Goal: Task Accomplishment & Management: Manage account settings

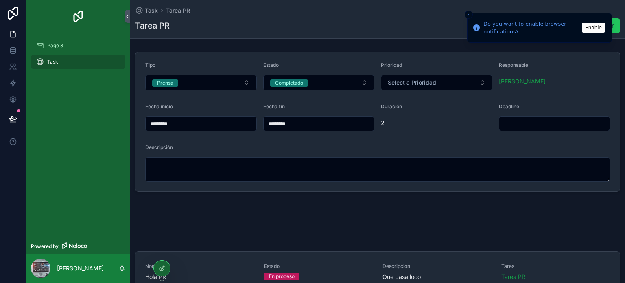
click at [590, 27] on button "Enable" at bounding box center [592, 28] width 23 height 10
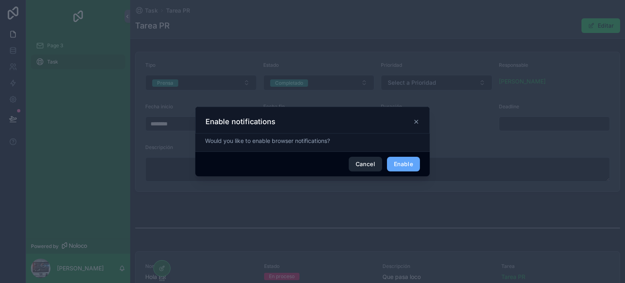
click at [369, 165] on button "Cancel" at bounding box center [364, 164] width 33 height 15
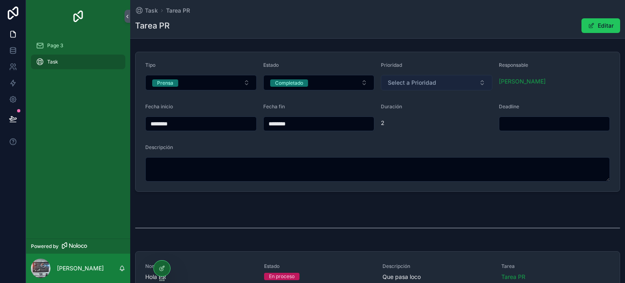
click at [446, 81] on button "Select a Prioridad" at bounding box center [436, 82] width 111 height 15
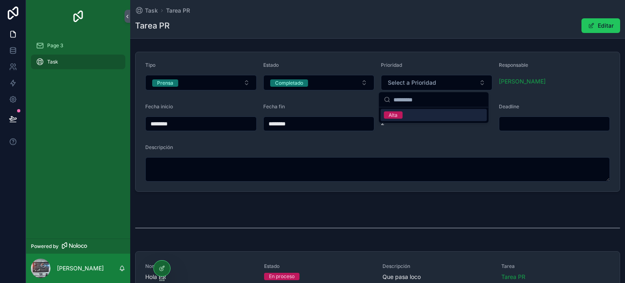
click at [411, 112] on div "Alta" at bounding box center [433, 115] width 106 height 12
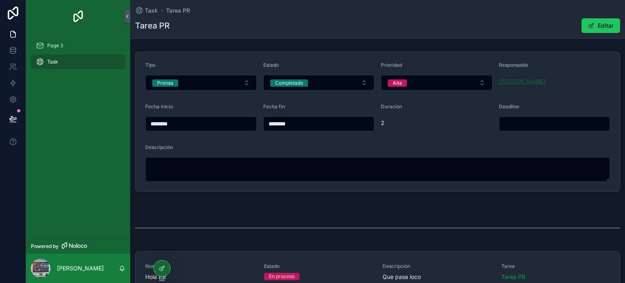
click at [512, 81] on span "[PERSON_NAME]" at bounding box center [522, 81] width 47 height 8
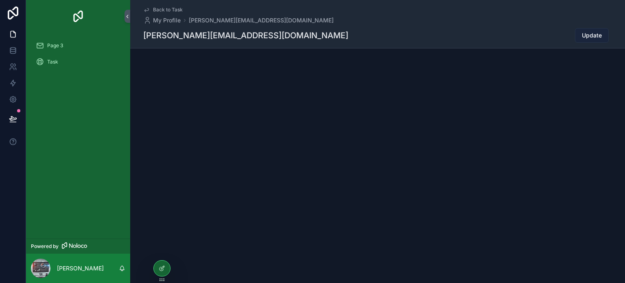
click at [587, 38] on span "Update" at bounding box center [591, 35] width 20 height 8
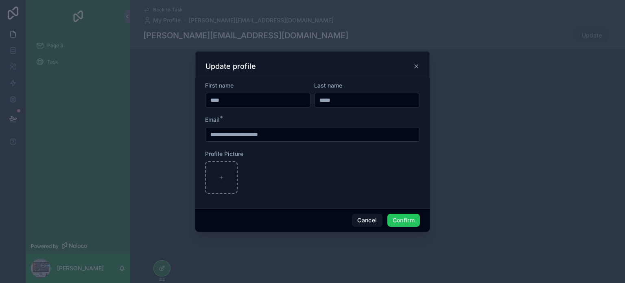
click at [415, 65] on icon at bounding box center [415, 66] width 3 height 3
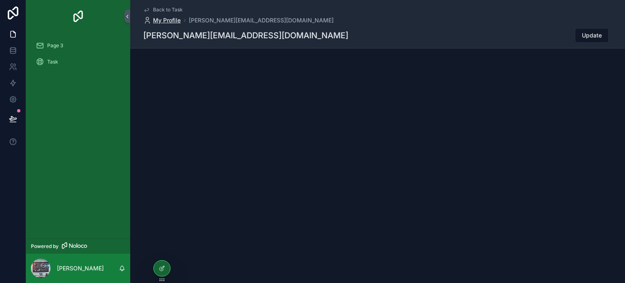
click at [170, 18] on span "My Profile" at bounding box center [167, 20] width 28 height 8
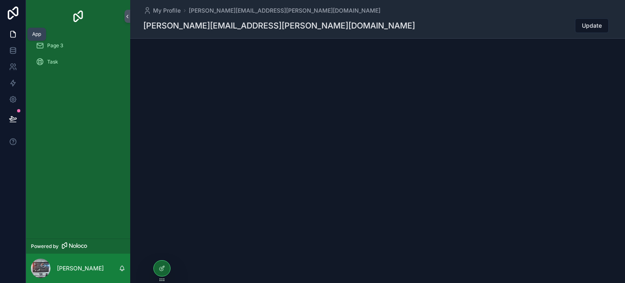
click at [11, 32] on icon at bounding box center [13, 34] width 5 height 6
